Goal: Task Accomplishment & Management: Manage account settings

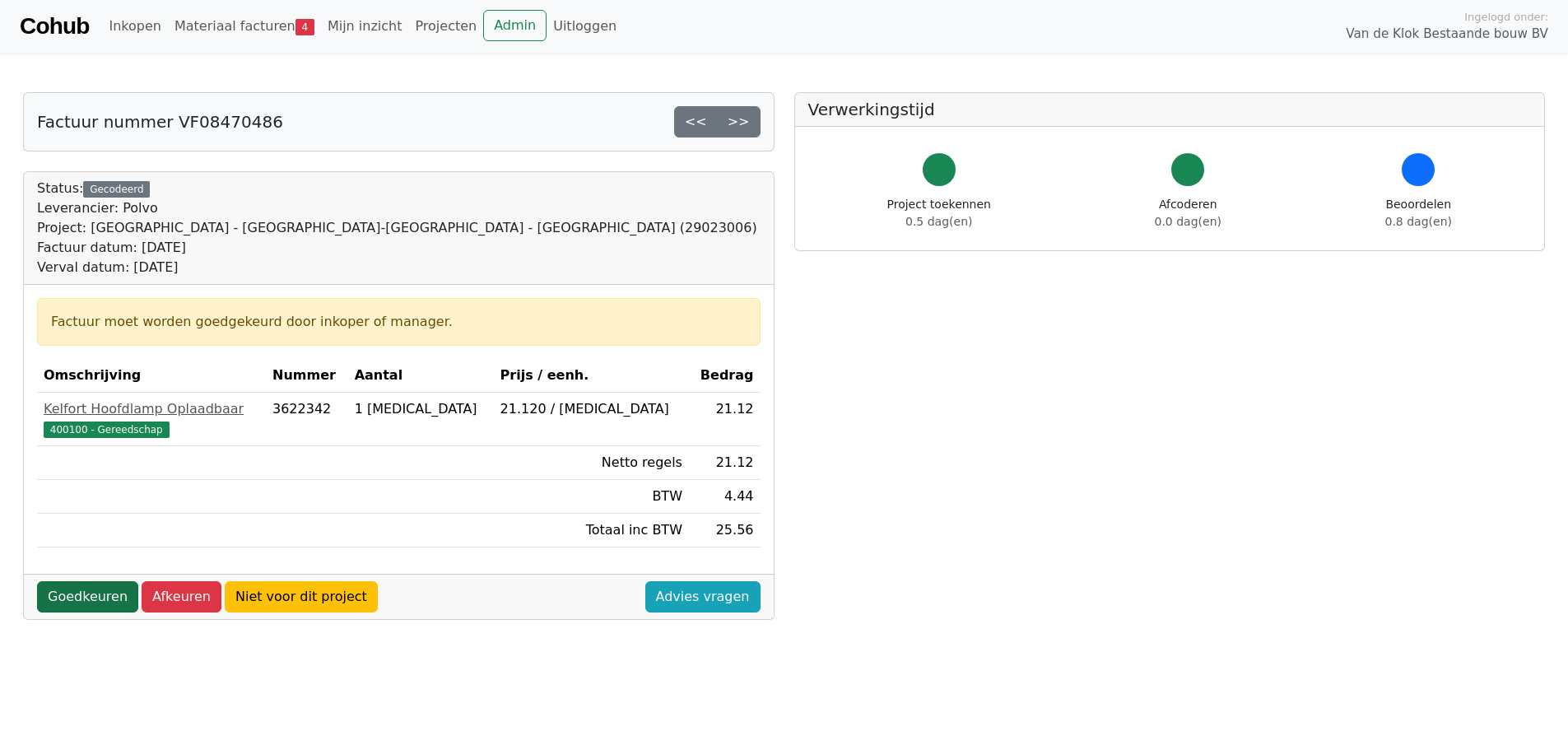
drag, startPoint x: 0, startPoint y: 0, endPoint x: 75, endPoint y: 594, distance: 598.7
click at [75, 594] on link "Goedkeuren" at bounding box center [87, 597] width 101 height 31
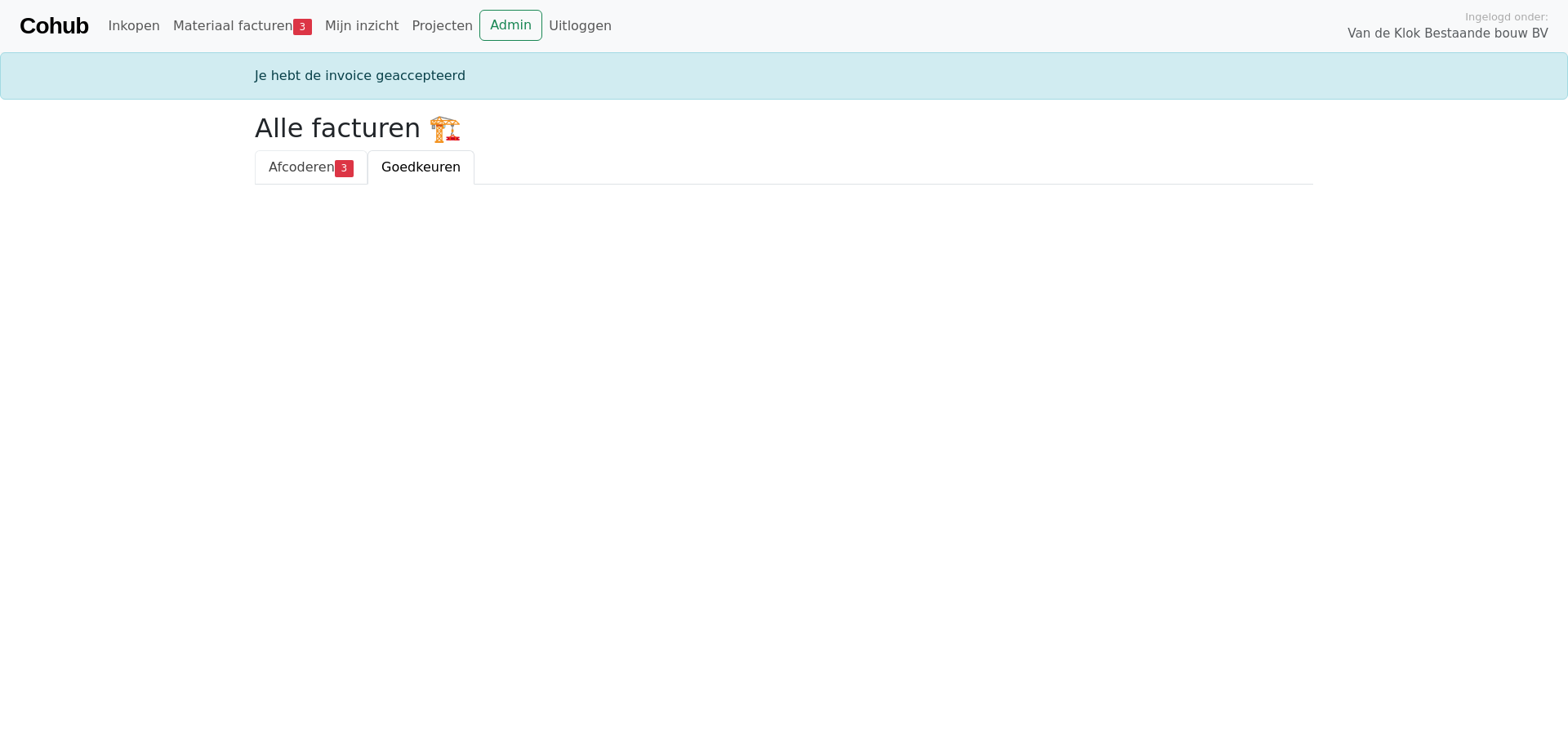
click at [303, 169] on span "Afcoderen" at bounding box center [301, 167] width 66 height 16
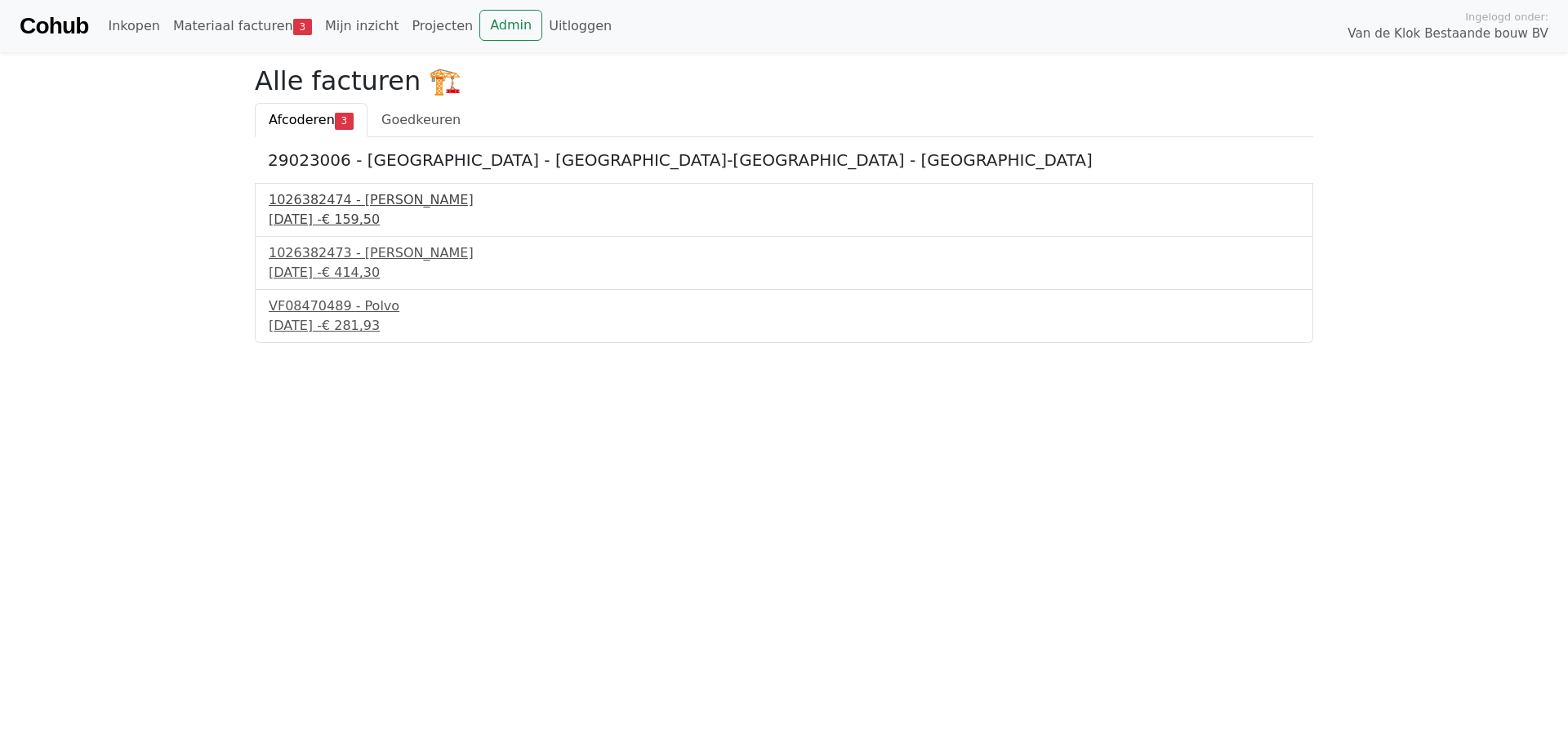
click at [328, 211] on div "2 september 2025 - € 159,50" at bounding box center [783, 220] width 1031 height 20
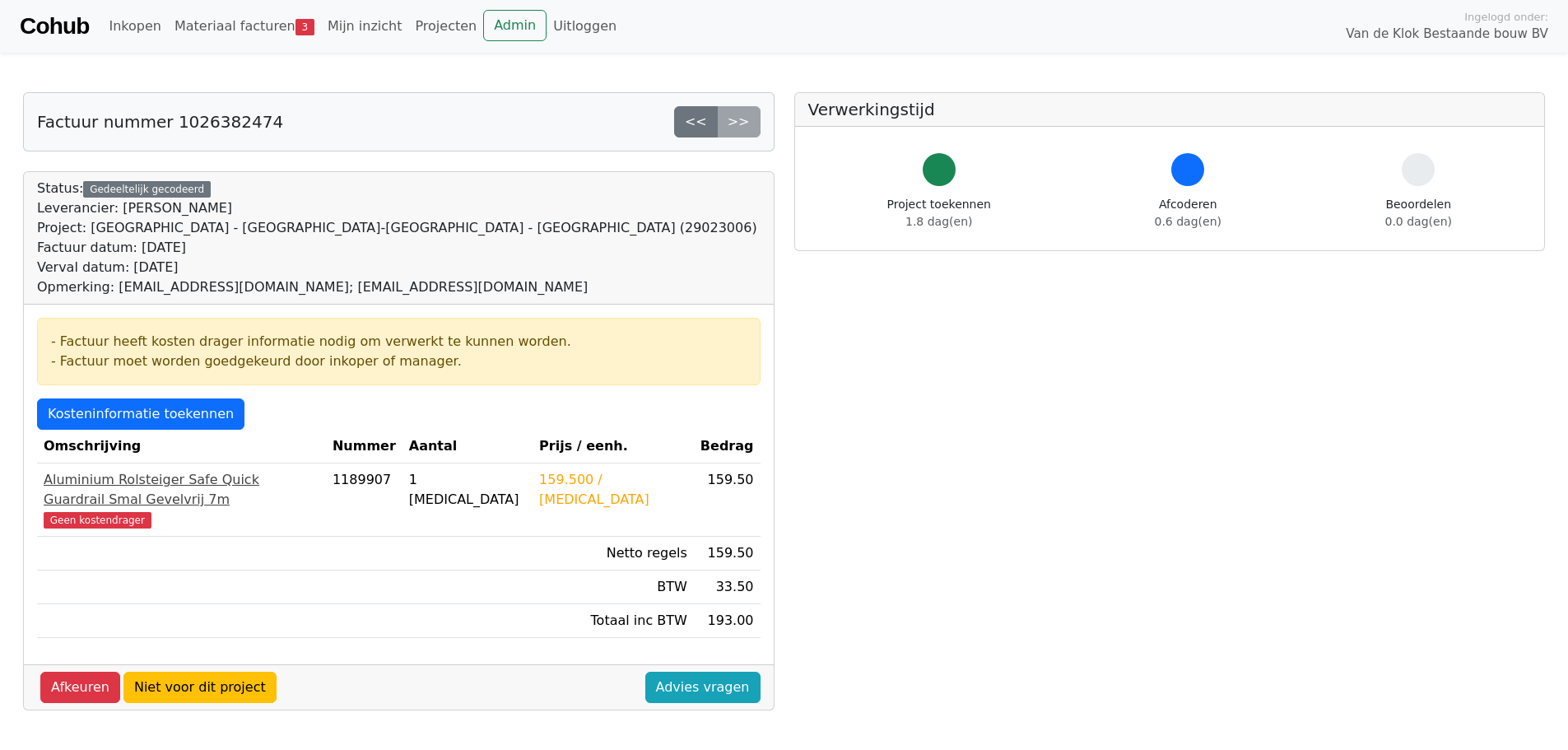
click at [215, 479] on div "Aluminium Rolsteiger Safe Quick Guardrail Smal Gevelvrij 7m" at bounding box center [181, 489] width 276 height 39
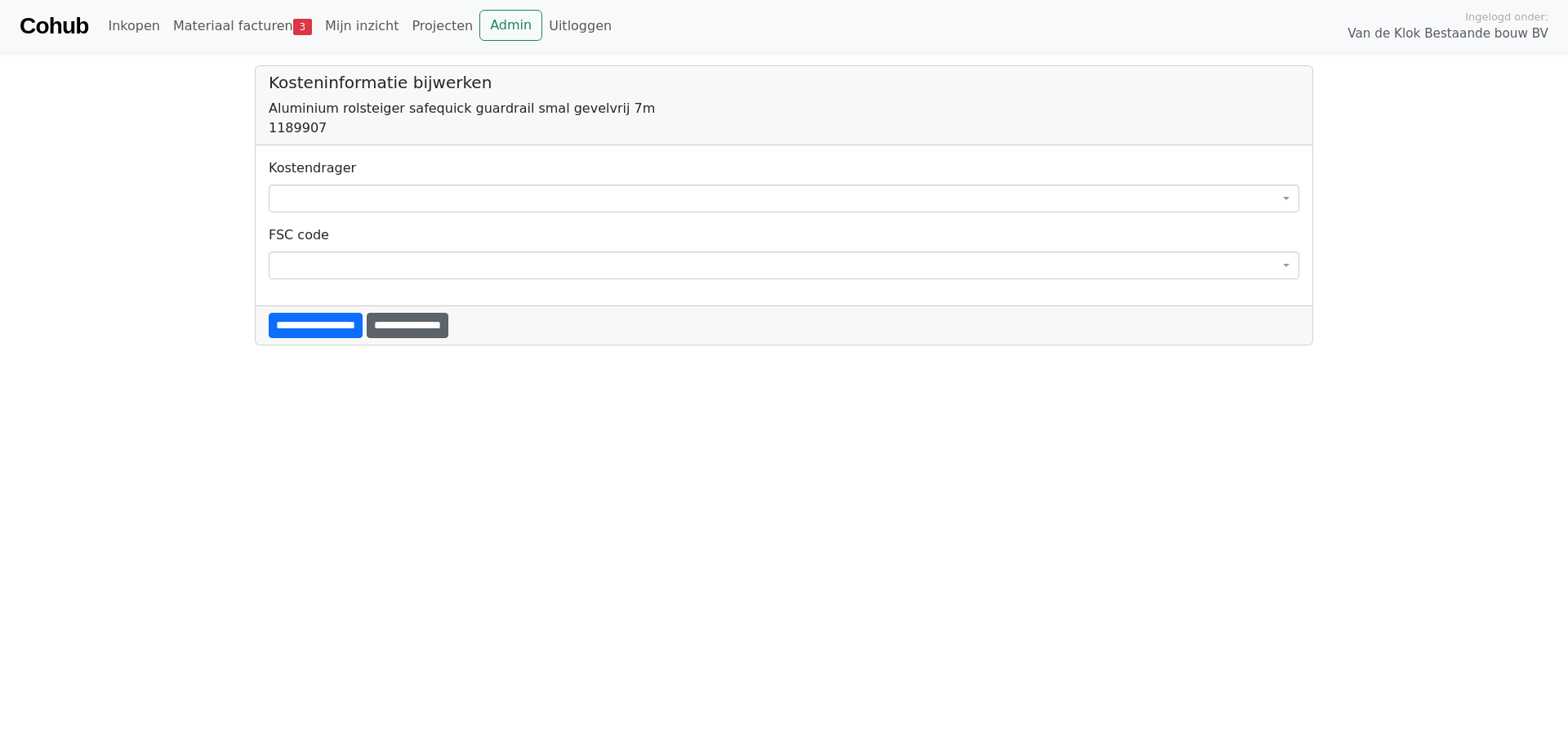
click at [448, 329] on input "**********" at bounding box center [408, 324] width 81 height 25
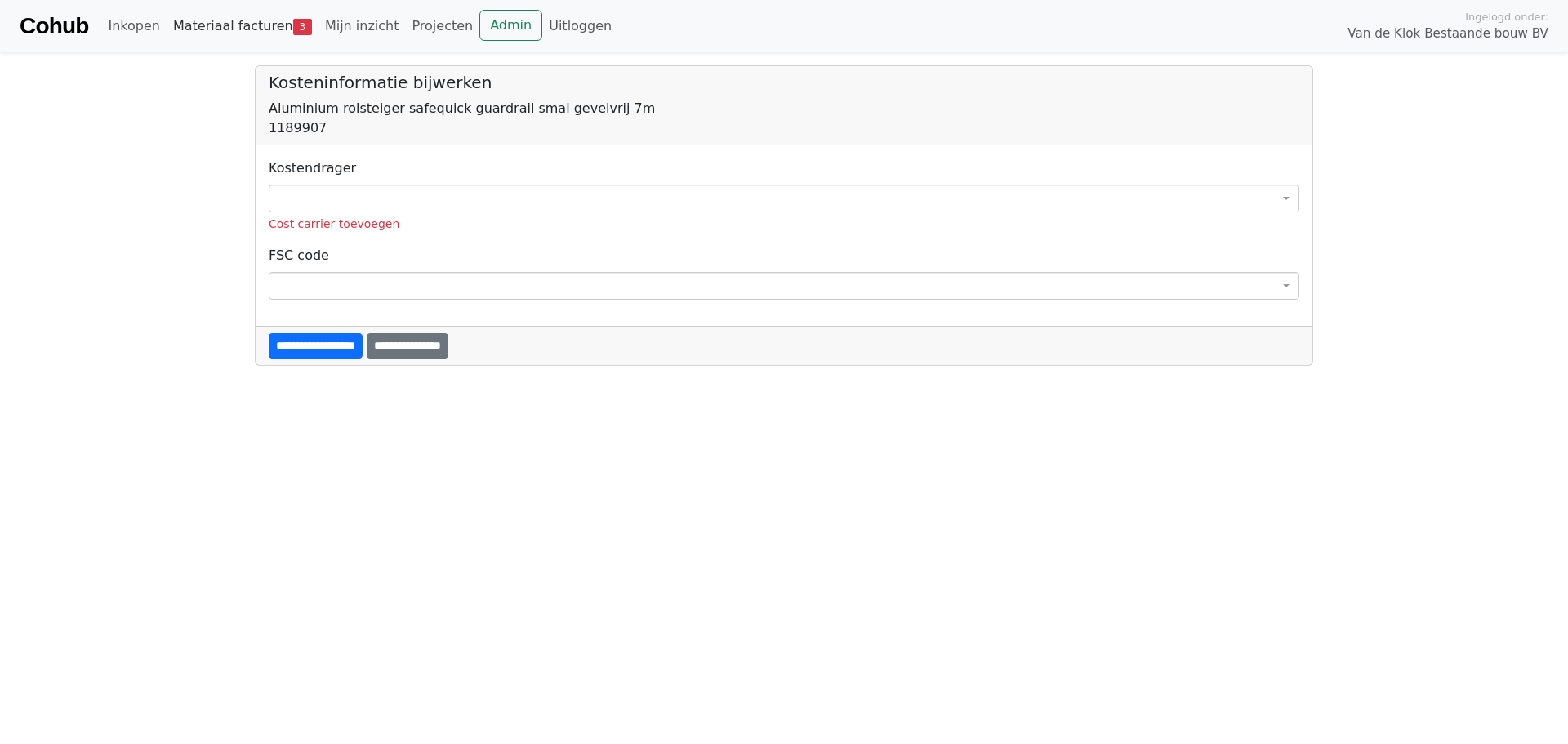
click at [239, 23] on link "Materiaal facturen 3" at bounding box center [242, 26] width 152 height 33
